Goal: Task Accomplishment & Management: Manage account settings

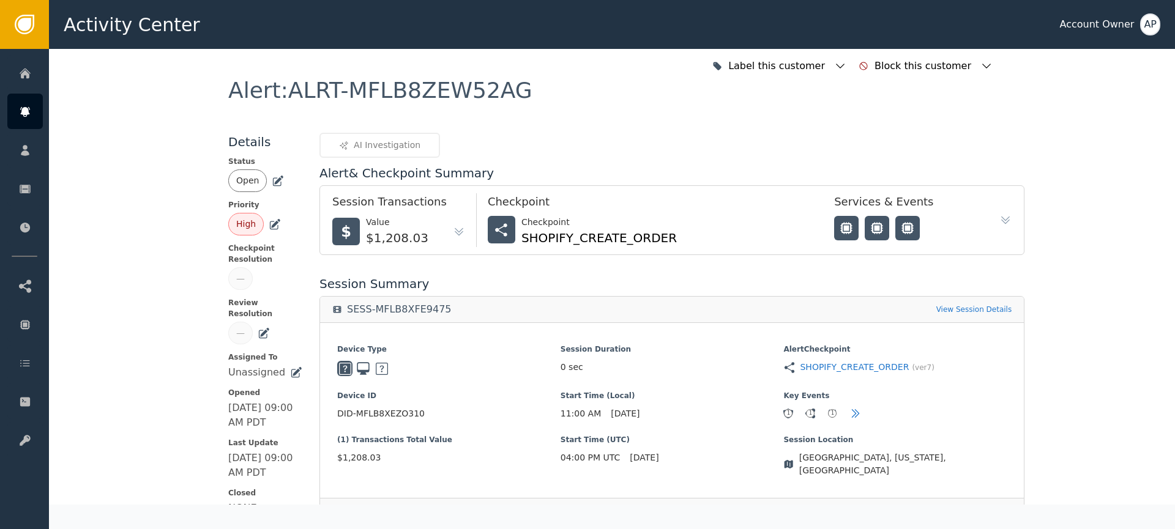
click at [273, 180] on icon at bounding box center [278, 181] width 12 height 12
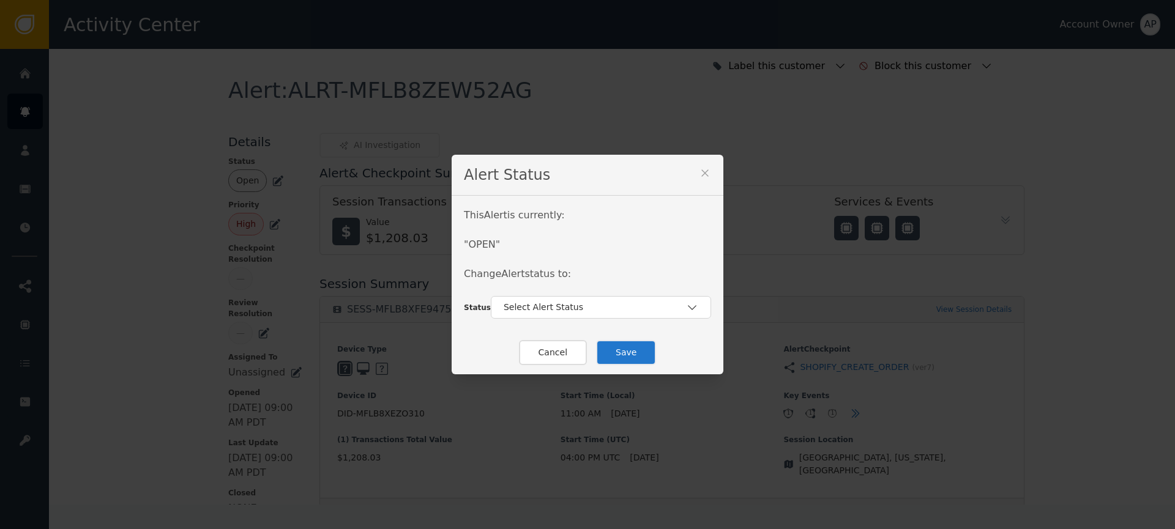
click at [562, 349] on button "Cancel" at bounding box center [553, 352] width 68 height 25
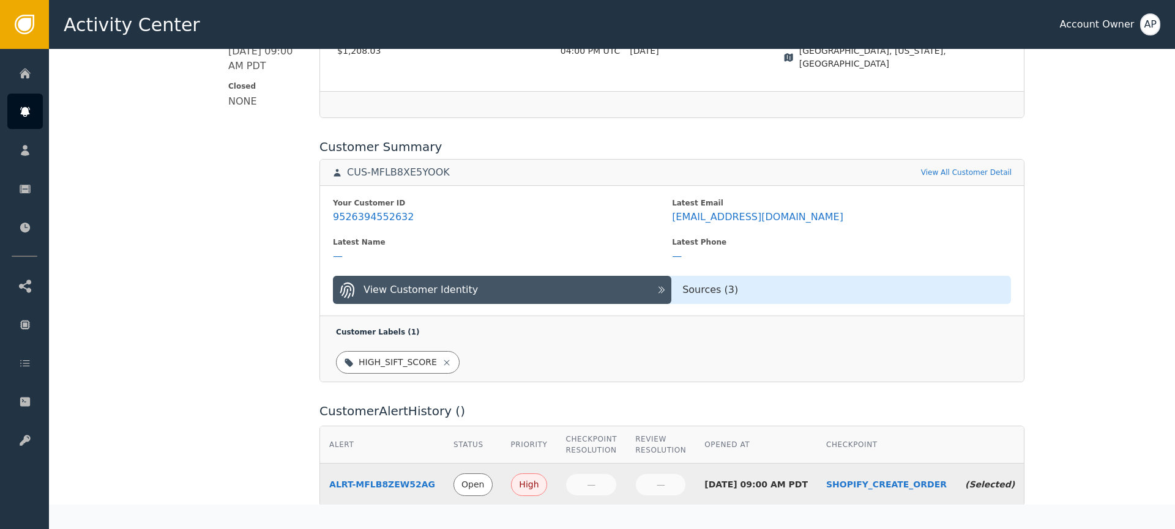
scroll to position [424, 0]
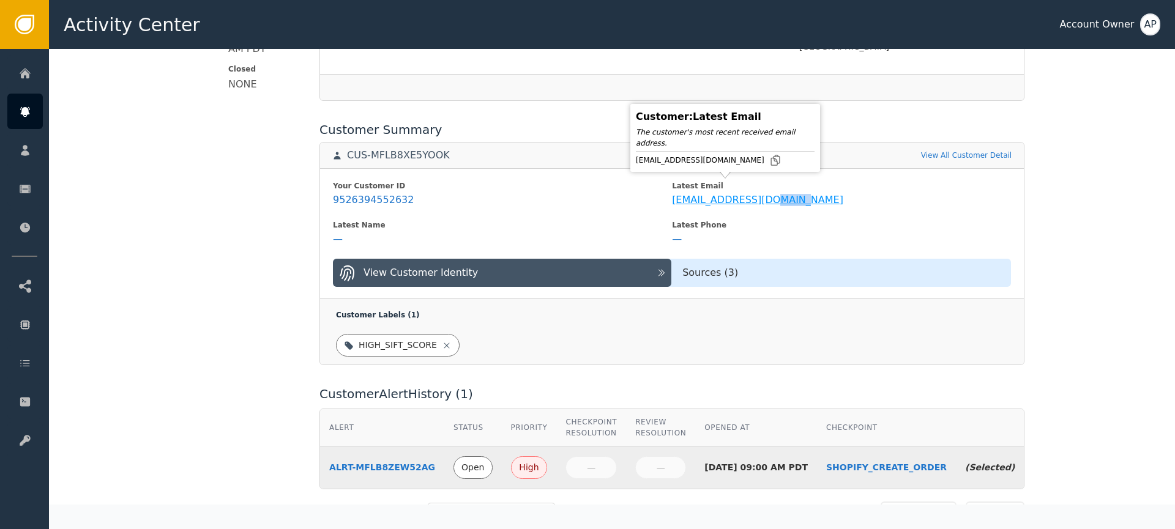
copy div "gmail"
drag, startPoint x: 756, startPoint y: 163, endPoint x: 748, endPoint y: 163, distance: 7.3
click at [751, 163] on div "[EMAIL_ADDRESS][DOMAIN_NAME]" at bounding box center [725, 160] width 179 height 12
click at [769, 163] on icon at bounding box center [775, 160] width 12 height 12
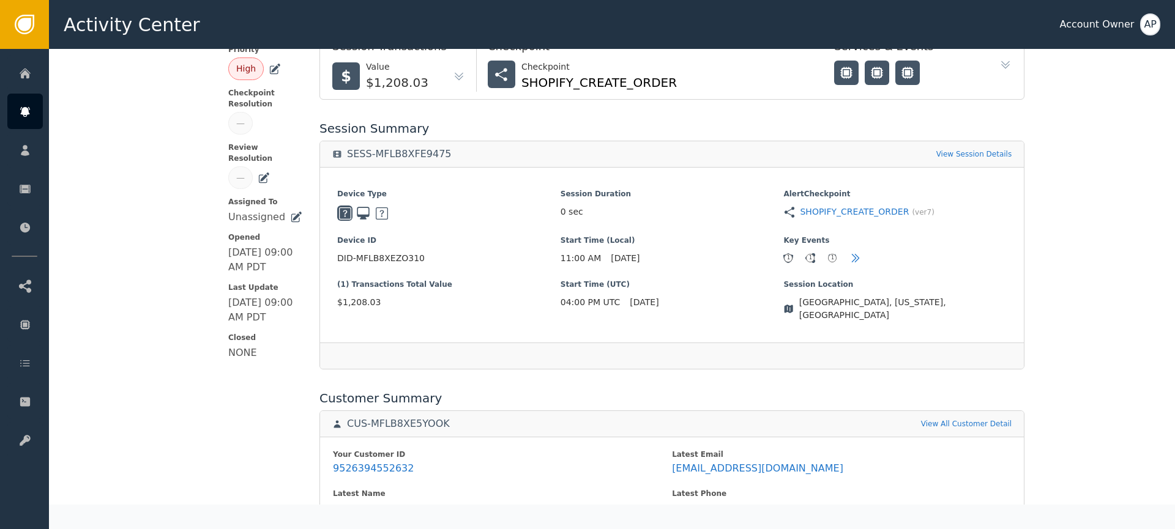
scroll to position [0, 0]
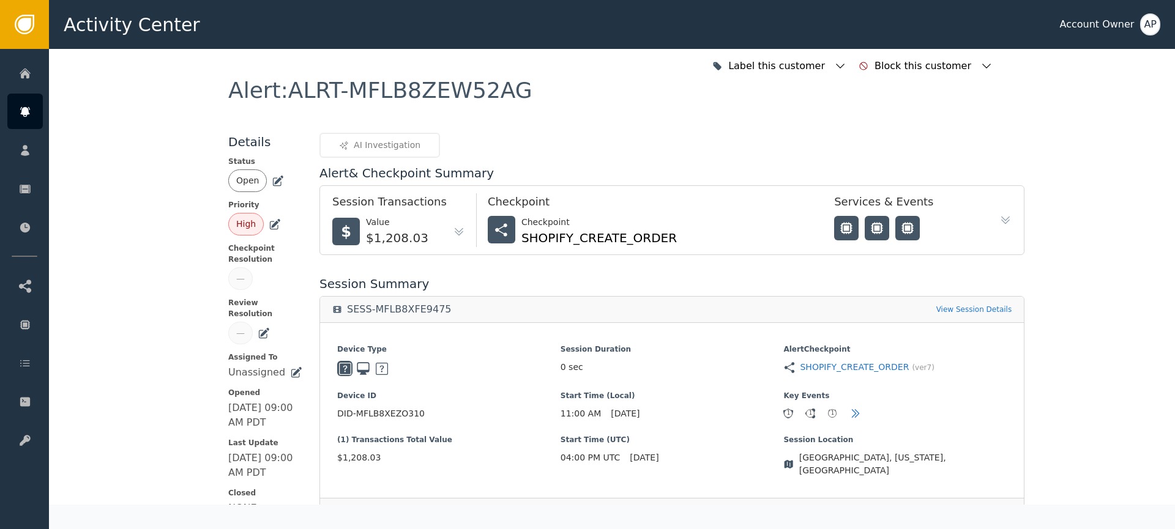
drag, startPoint x: 273, startPoint y: 177, endPoint x: 274, endPoint y: 191, distance: 13.5
click at [275, 177] on icon at bounding box center [279, 180] width 9 height 9
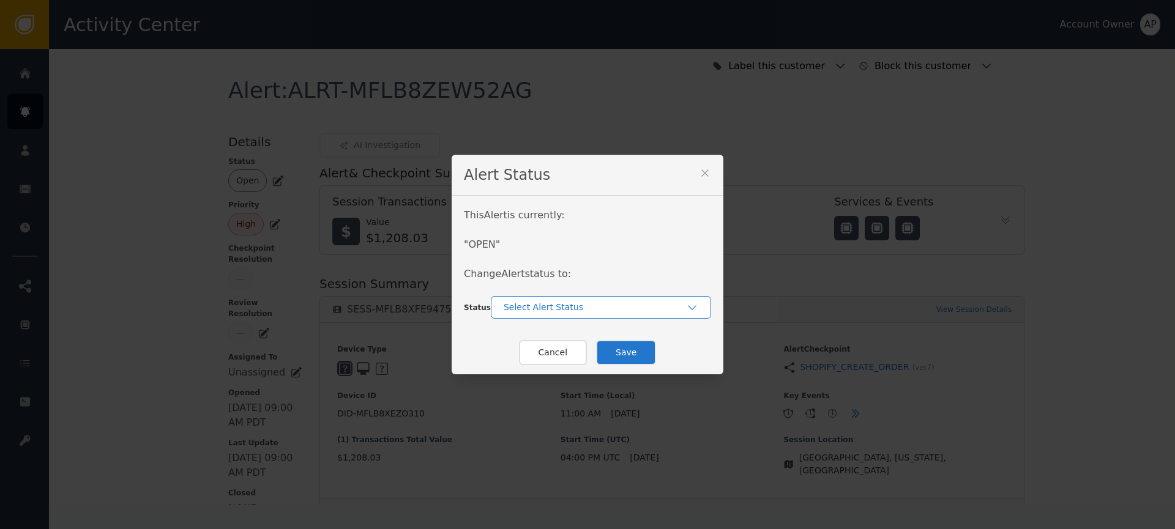
click at [538, 307] on div "Select Alert Status" at bounding box center [594, 307] width 182 height 13
click at [550, 354] on div "Closed" at bounding box center [601, 358] width 196 height 13
click at [611, 354] on button "Save" at bounding box center [626, 352] width 60 height 25
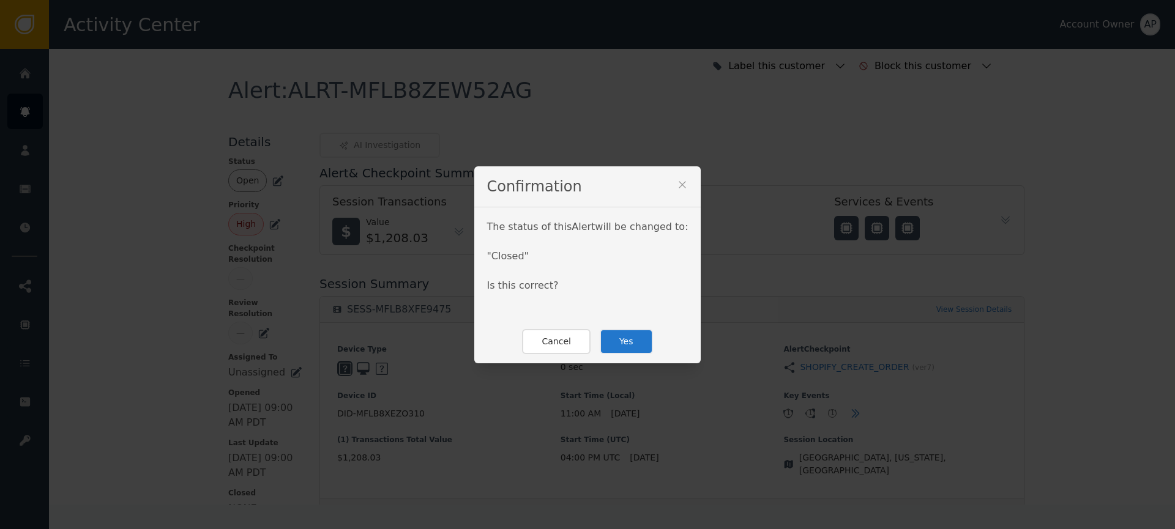
click at [600, 341] on button "Yes" at bounding box center [626, 341] width 53 height 25
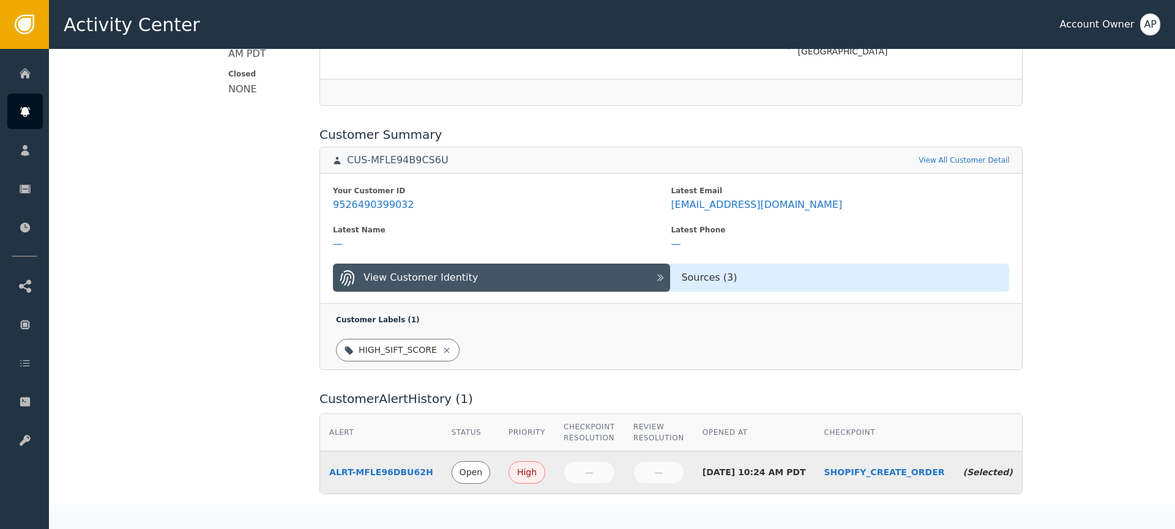
scroll to position [418, 0]
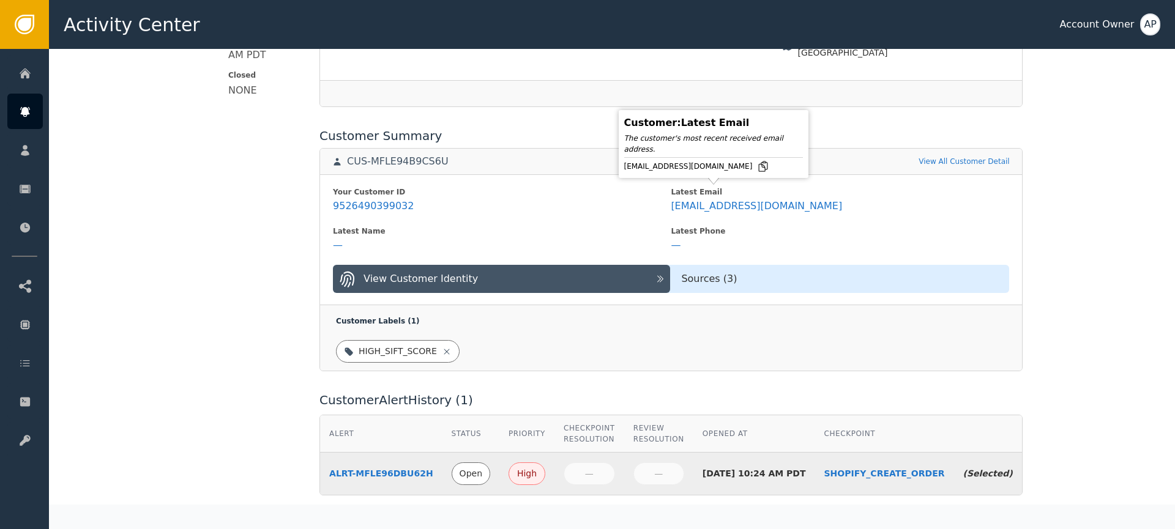
click at [757, 171] on icon at bounding box center [763, 166] width 12 height 12
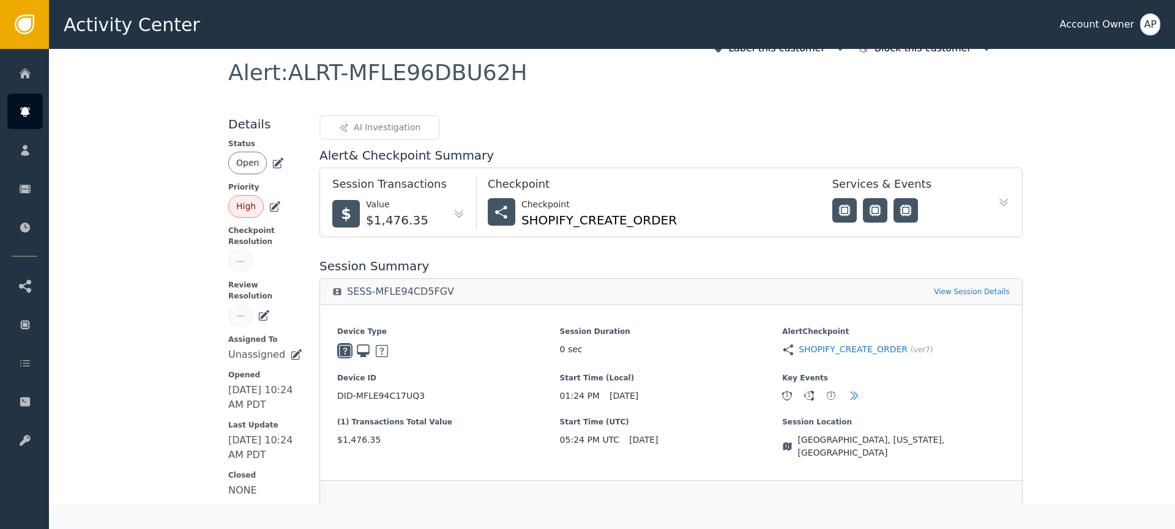
scroll to position [0, 0]
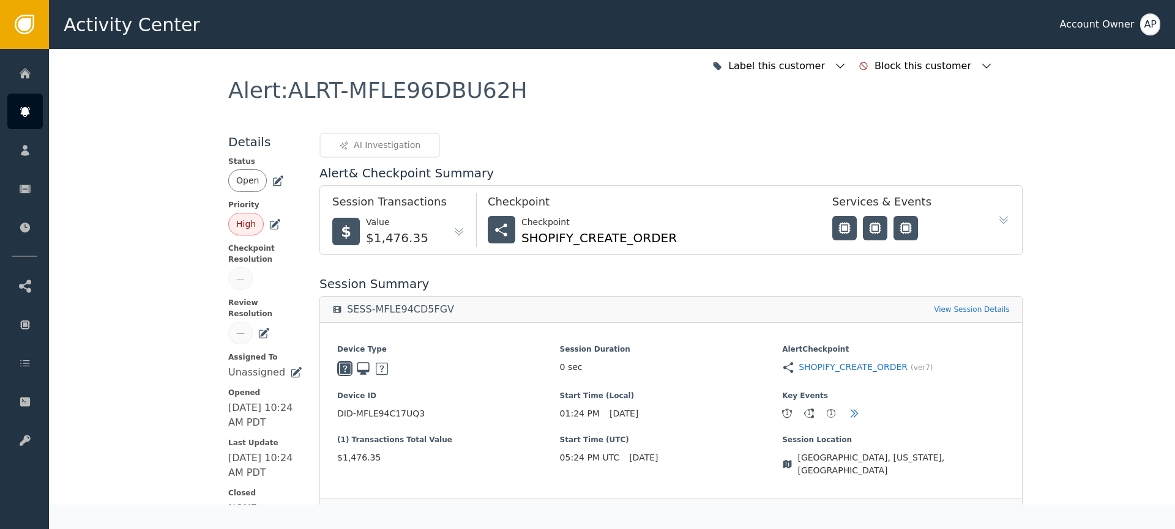
click at [272, 190] on div "Open" at bounding box center [265, 180] width 74 height 23
click at [272, 186] on icon at bounding box center [278, 181] width 12 height 12
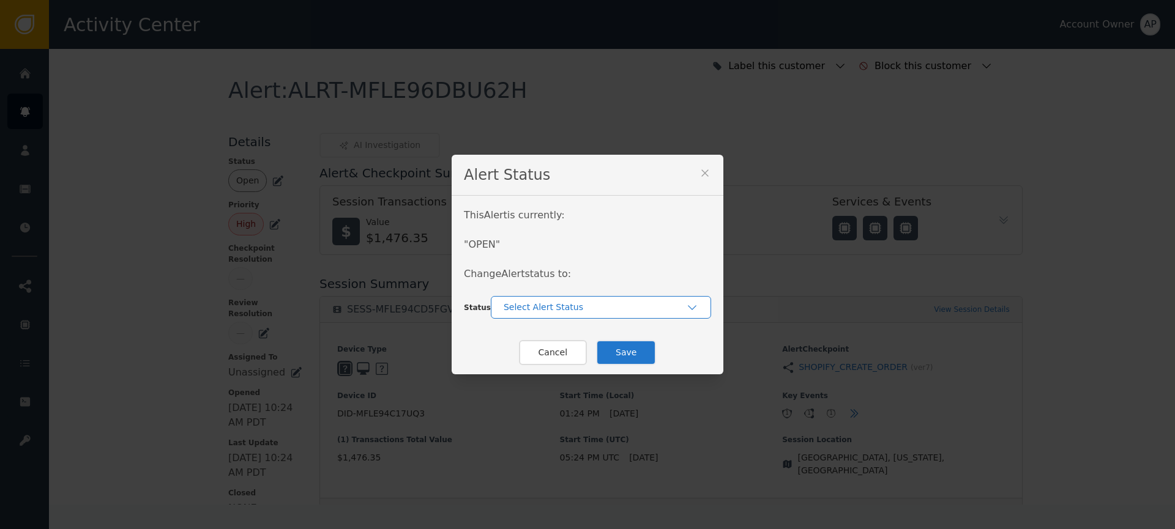
drag, startPoint x: 543, startPoint y: 309, endPoint x: 551, endPoint y: 313, distance: 8.2
click at [544, 308] on div "Select Alert Status" at bounding box center [594, 307] width 182 height 13
drag, startPoint x: 559, startPoint y: 361, endPoint x: 582, endPoint y: 359, distance: 23.9
click at [560, 360] on div "Closed" at bounding box center [601, 358] width 196 height 13
click at [628, 355] on button "Save" at bounding box center [626, 352] width 60 height 25
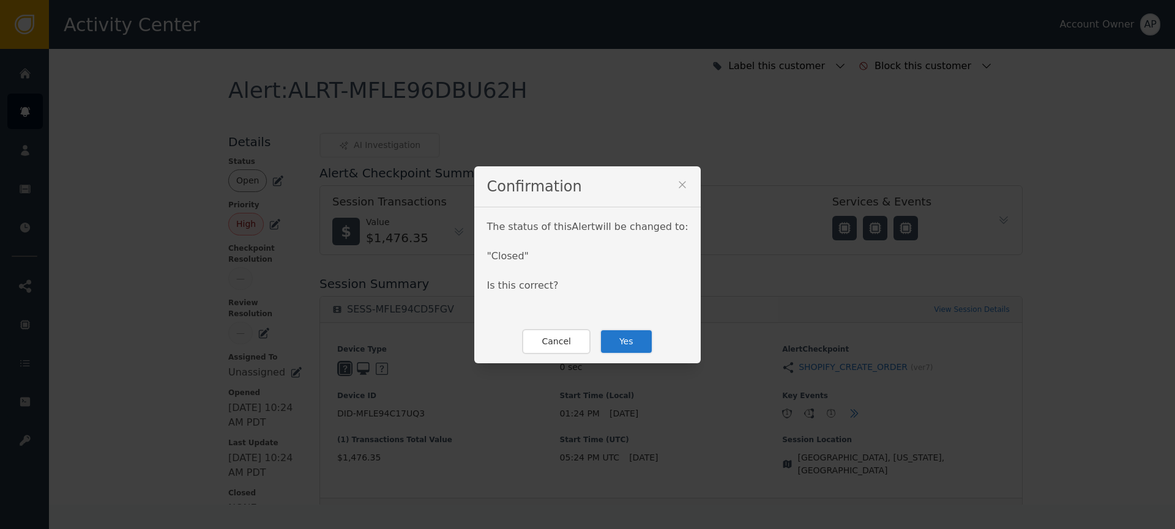
click at [607, 347] on button "Yes" at bounding box center [626, 341] width 53 height 25
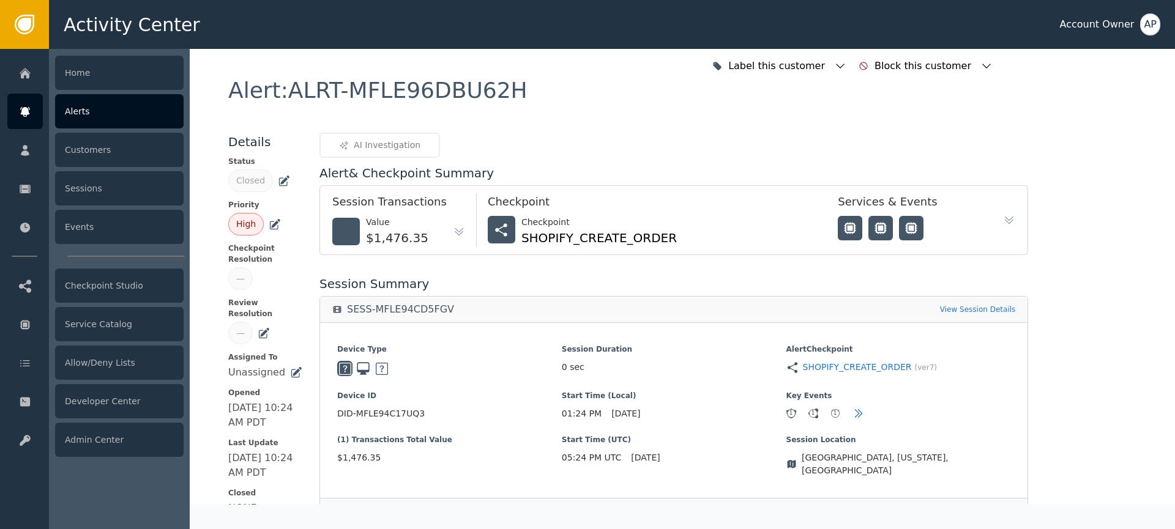
click at [29, 108] on icon at bounding box center [25, 108] width 10 height 3
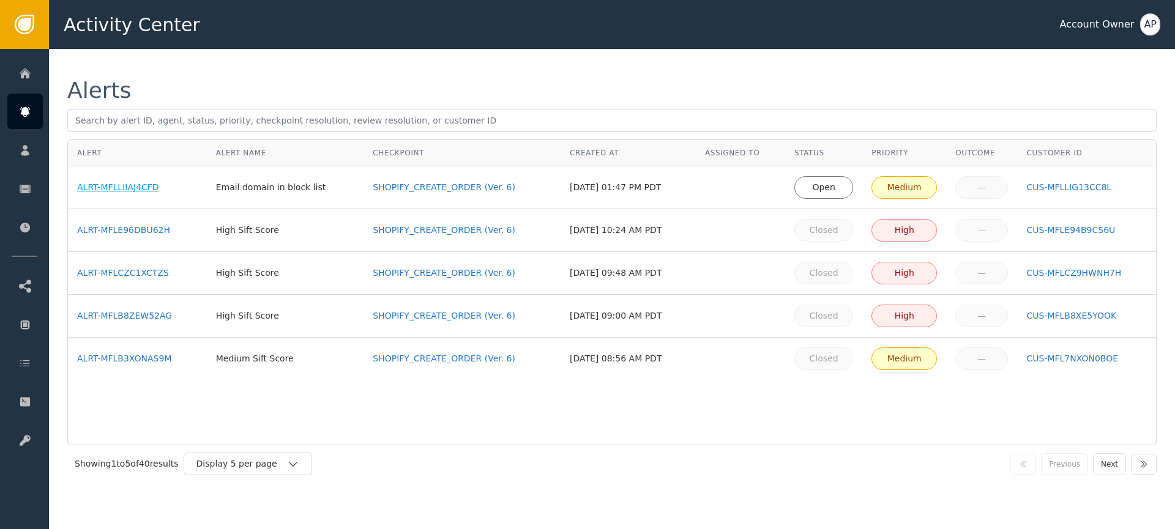
click at [132, 187] on div "ALRT-MFLLIIAJ4CFD" at bounding box center [137, 187] width 121 height 13
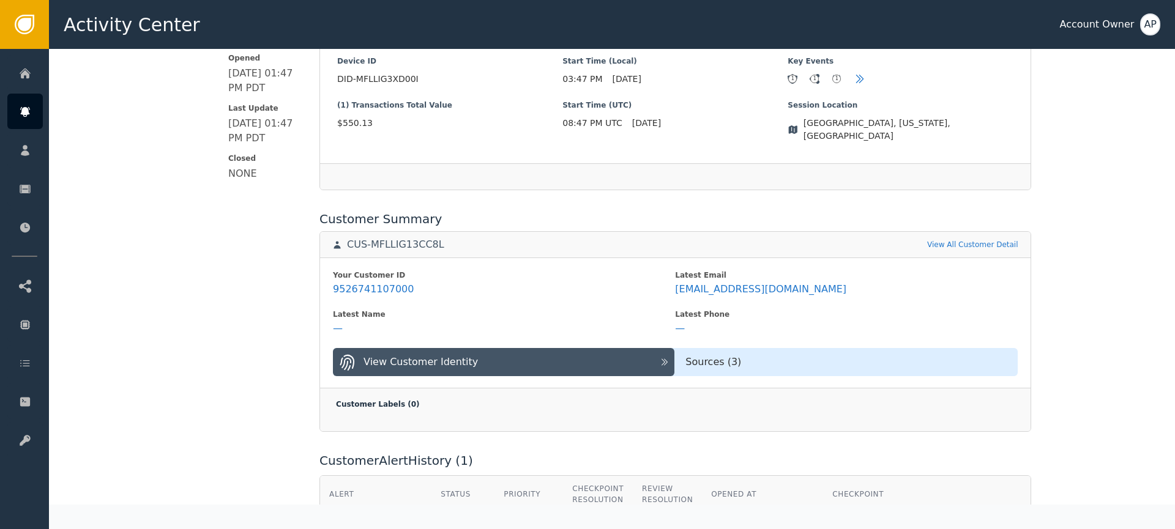
scroll to position [328, 0]
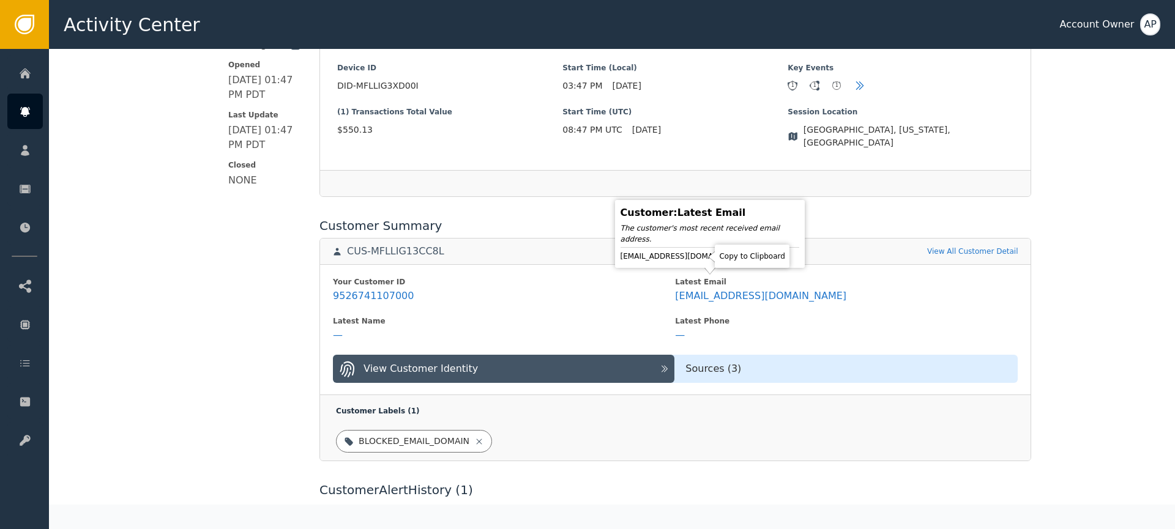
click at [753, 260] on icon at bounding box center [759, 256] width 12 height 12
